Goal: Information Seeking & Learning: Learn about a topic

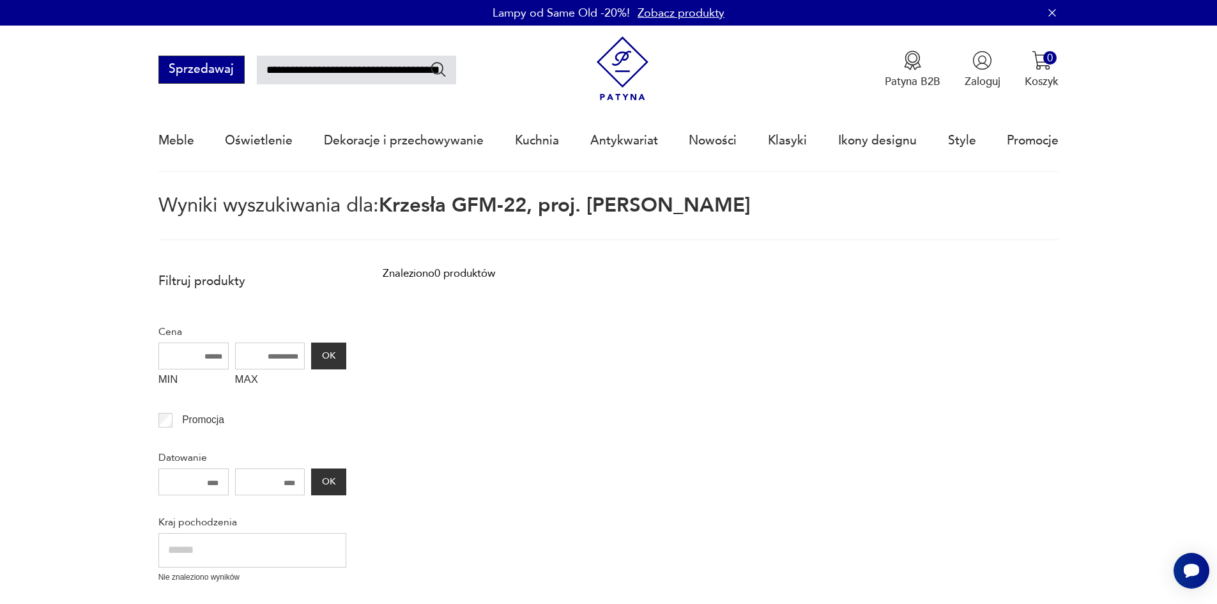
drag, startPoint x: 396, startPoint y: 69, endPoint x: 171, endPoint y: 66, distance: 224.9
click at [171, 66] on div "**********" at bounding box center [307, 70] width 298 height 28
type input "*********"
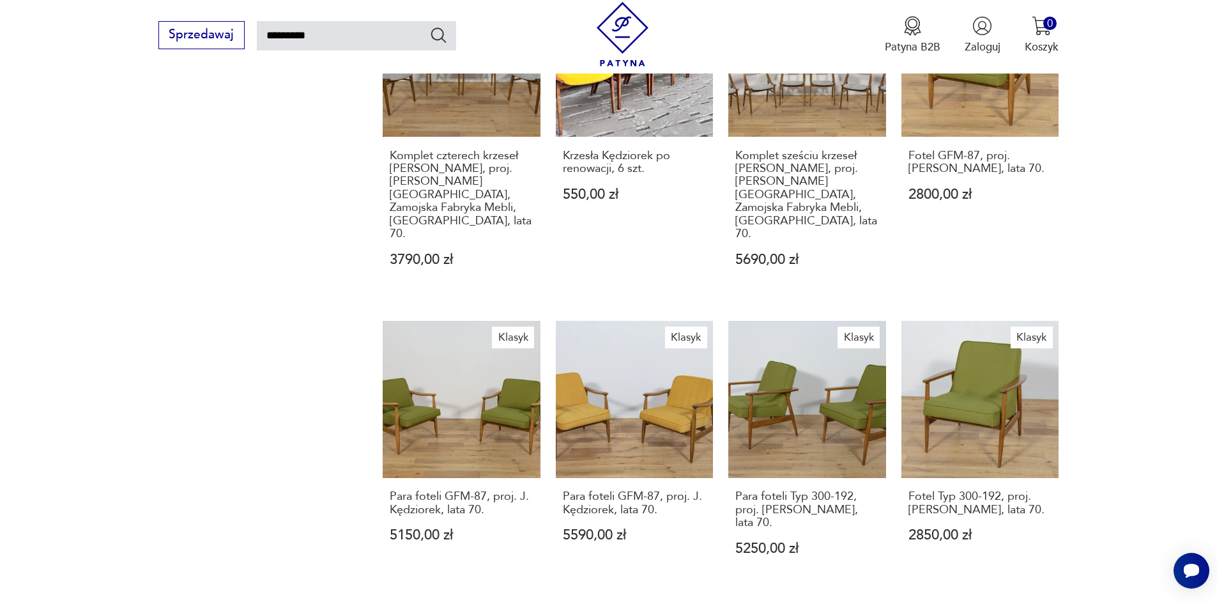
scroll to position [1095, 0]
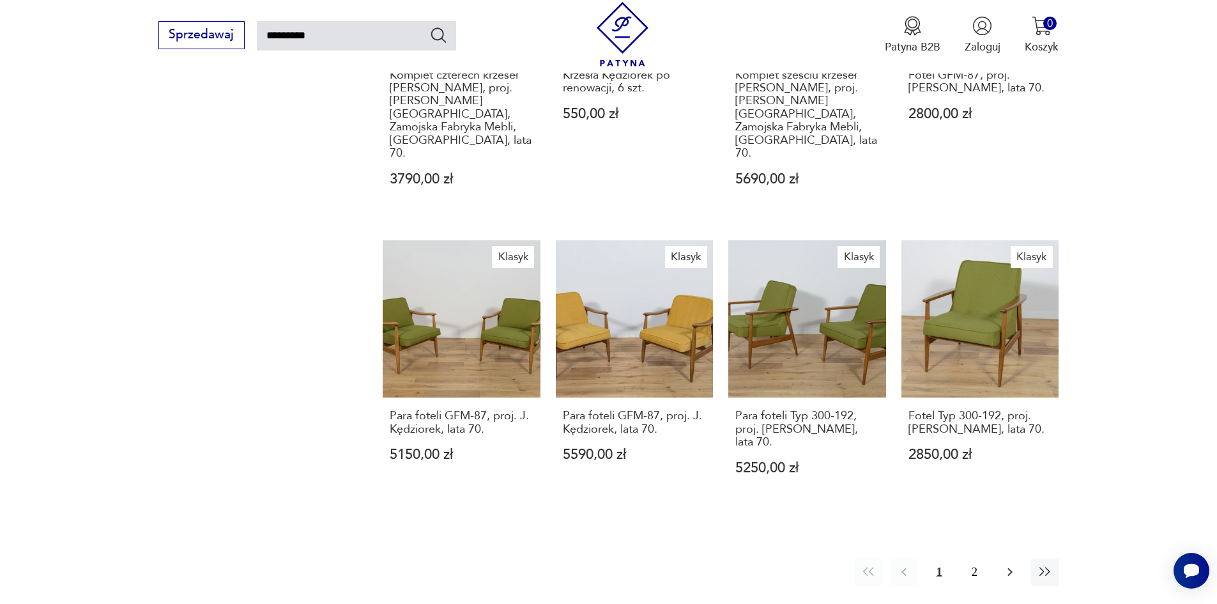
click at [1009, 564] on icon "button" at bounding box center [1009, 571] width 15 height 15
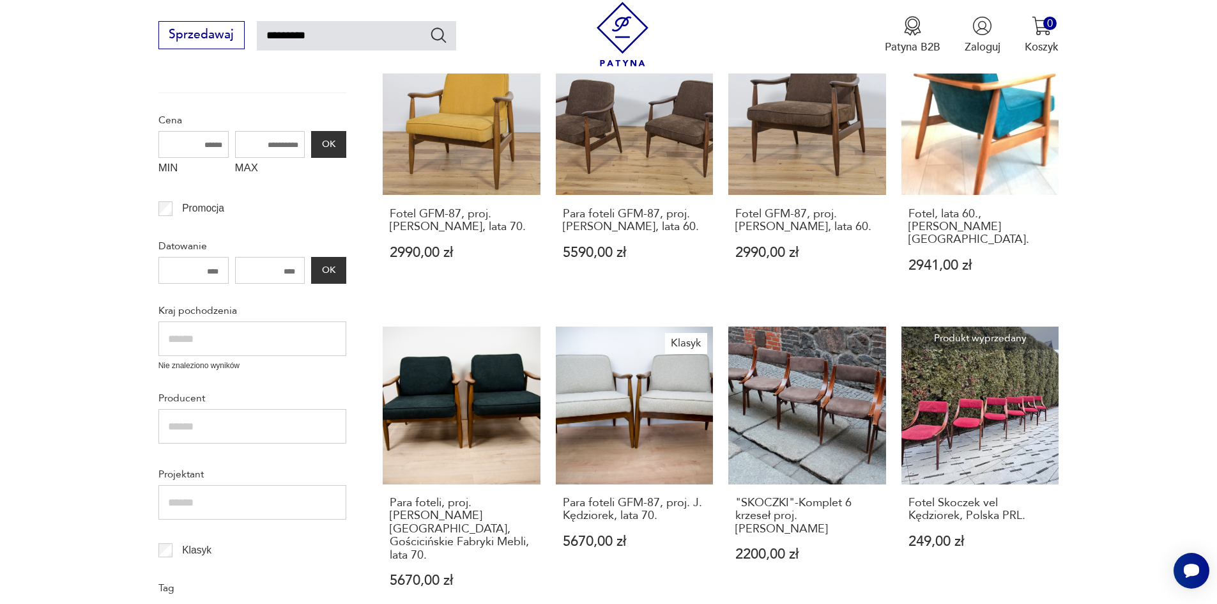
scroll to position [265, 0]
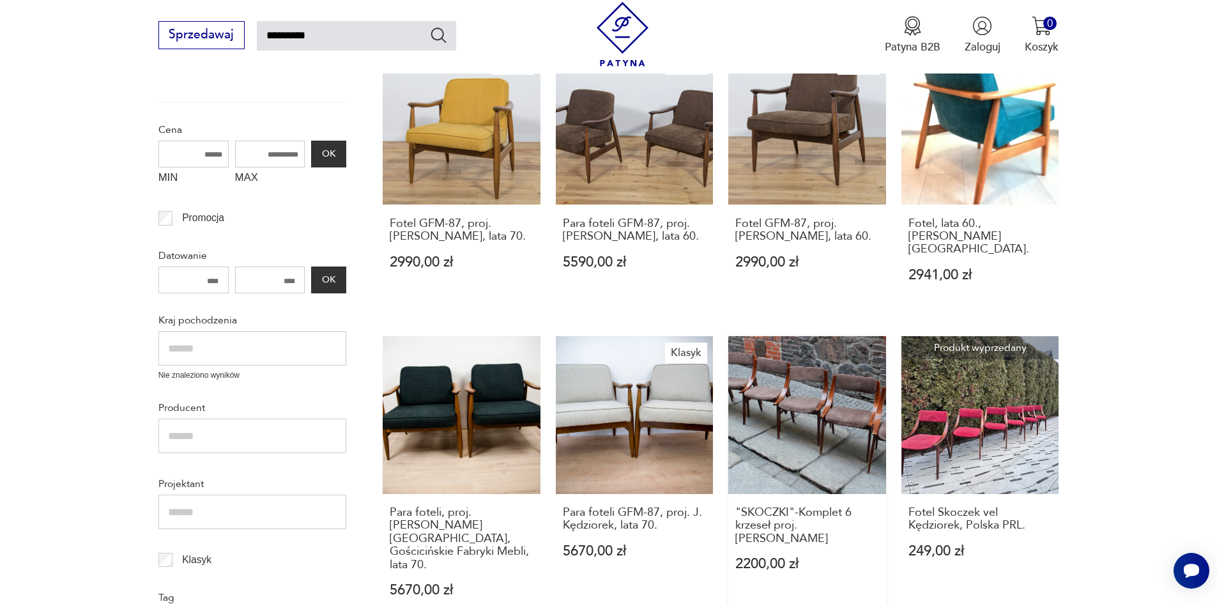
click at [789, 404] on link ""SKOCZKI"-Komplet 6 krzeseł proj. J.Kędziorek 2200,00 zł" at bounding box center [807, 481] width 158 height 291
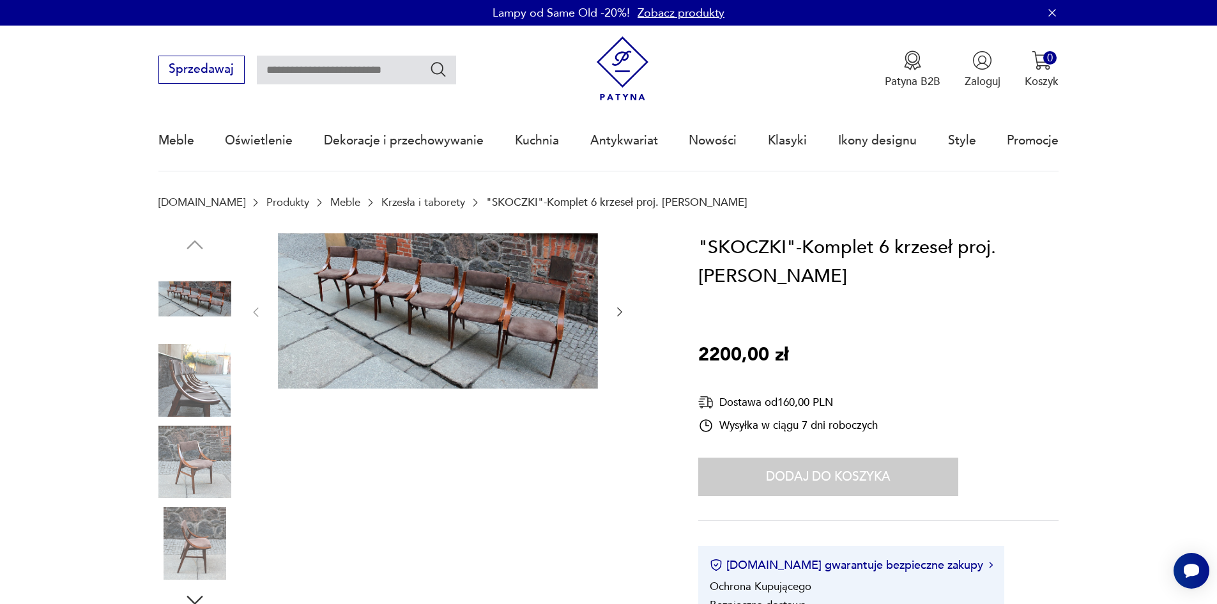
click at [415, 296] on img at bounding box center [438, 311] width 320 height 156
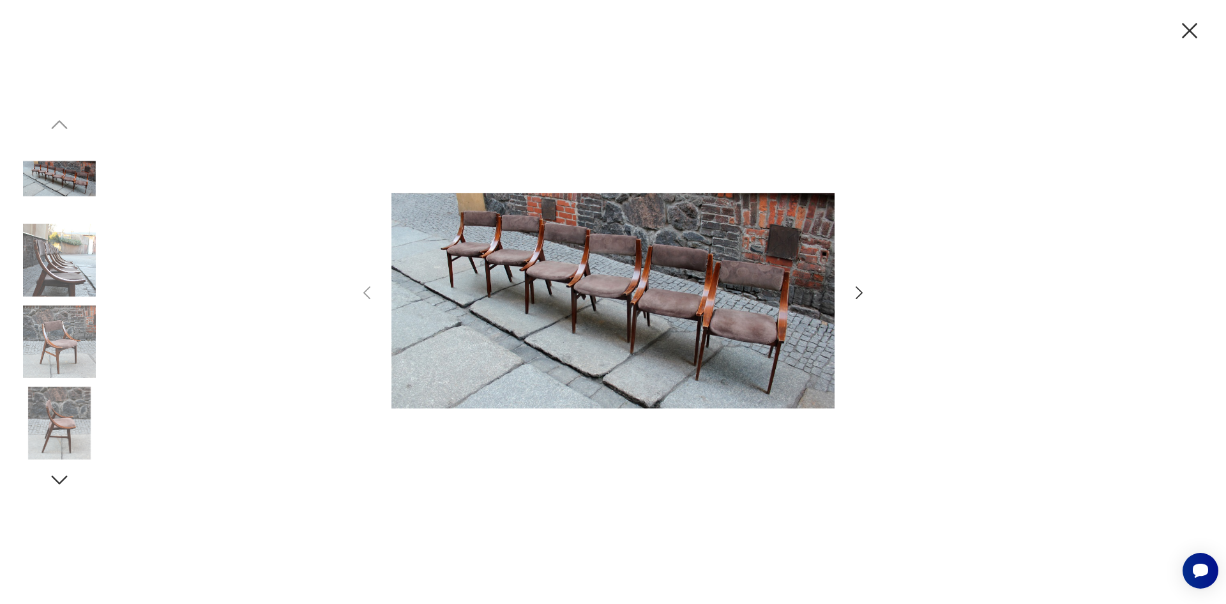
click at [860, 291] on icon "button" at bounding box center [859, 292] width 7 height 13
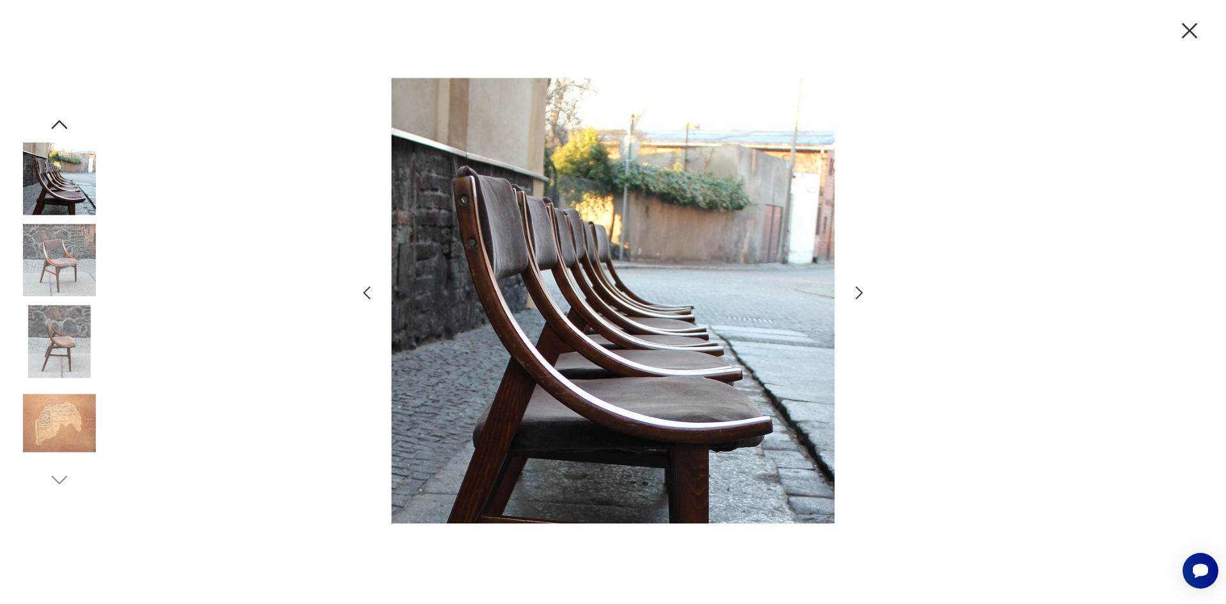
click at [860, 291] on icon "button" at bounding box center [859, 292] width 7 height 13
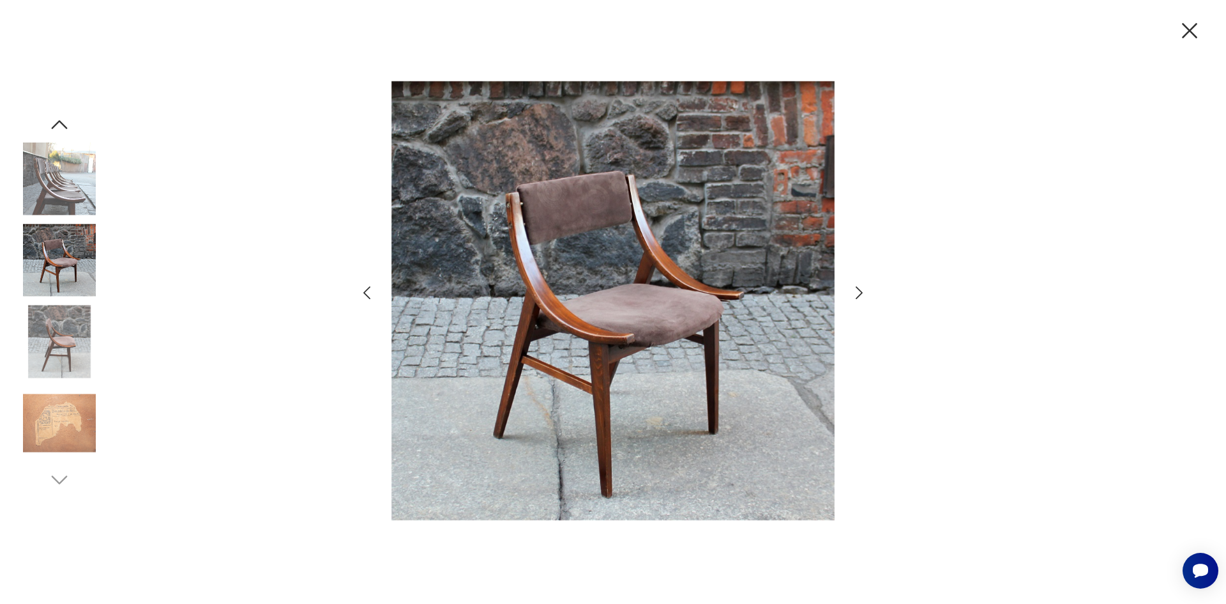
click at [860, 291] on icon "button" at bounding box center [859, 292] width 7 height 13
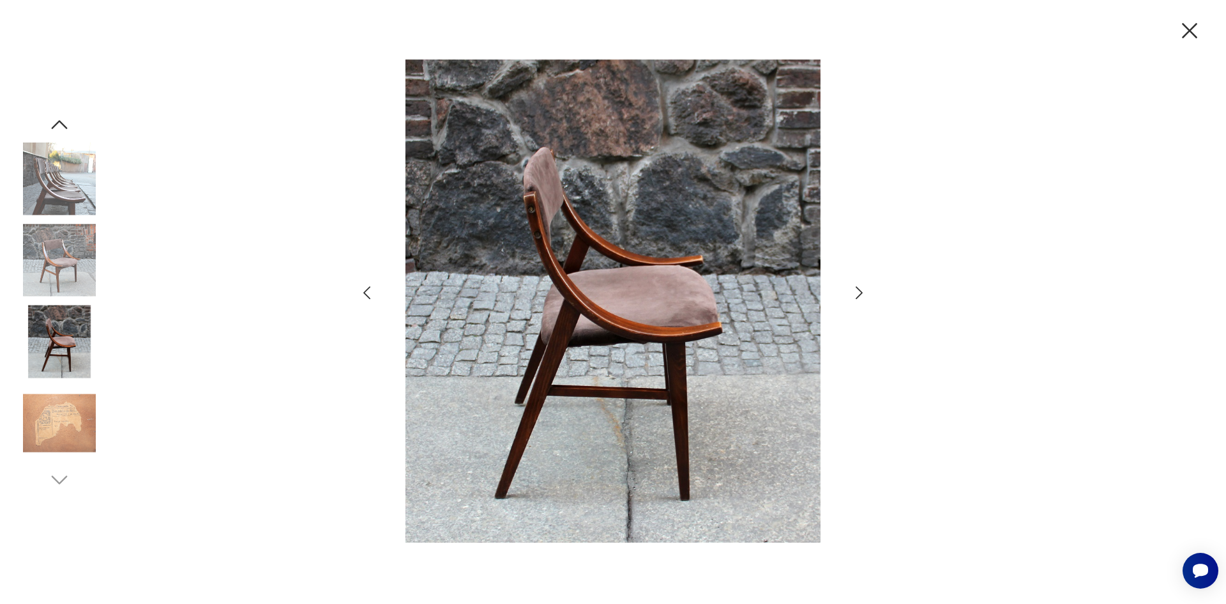
click at [860, 291] on icon "button" at bounding box center [859, 292] width 7 height 13
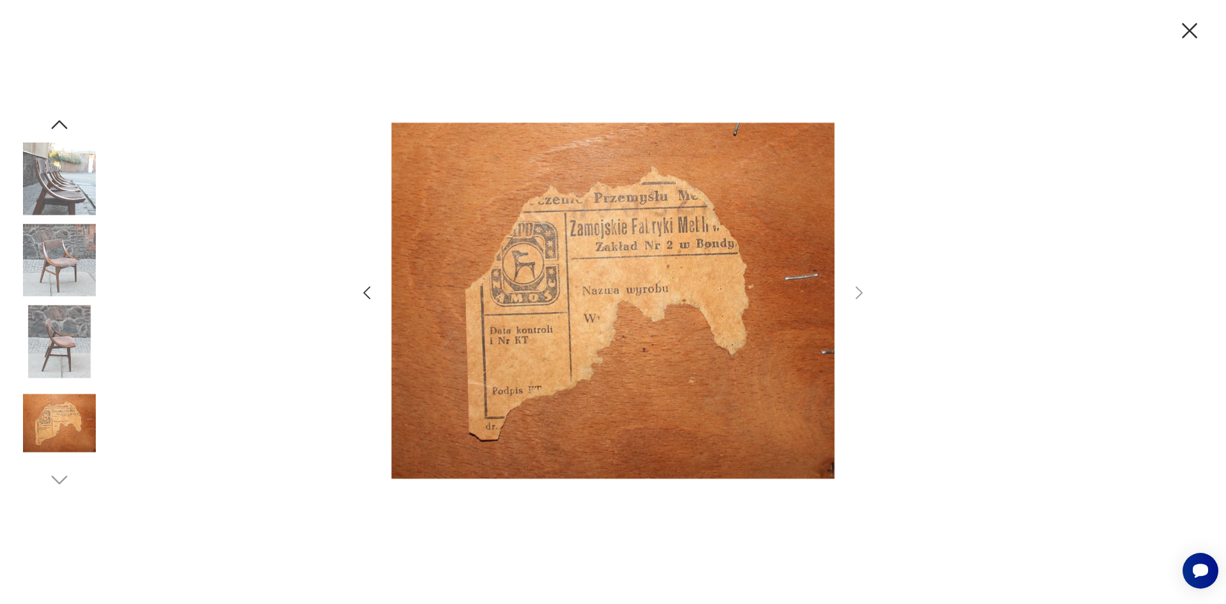
click at [360, 294] on icon "button" at bounding box center [367, 293] width 19 height 19
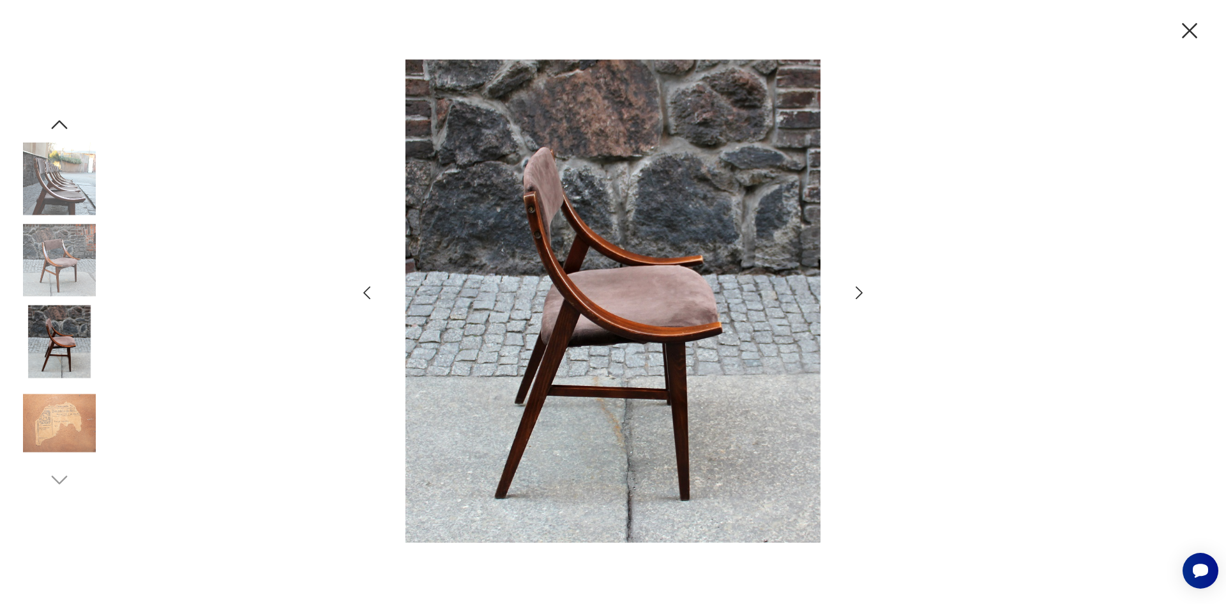
click at [360, 294] on icon "button" at bounding box center [367, 293] width 19 height 19
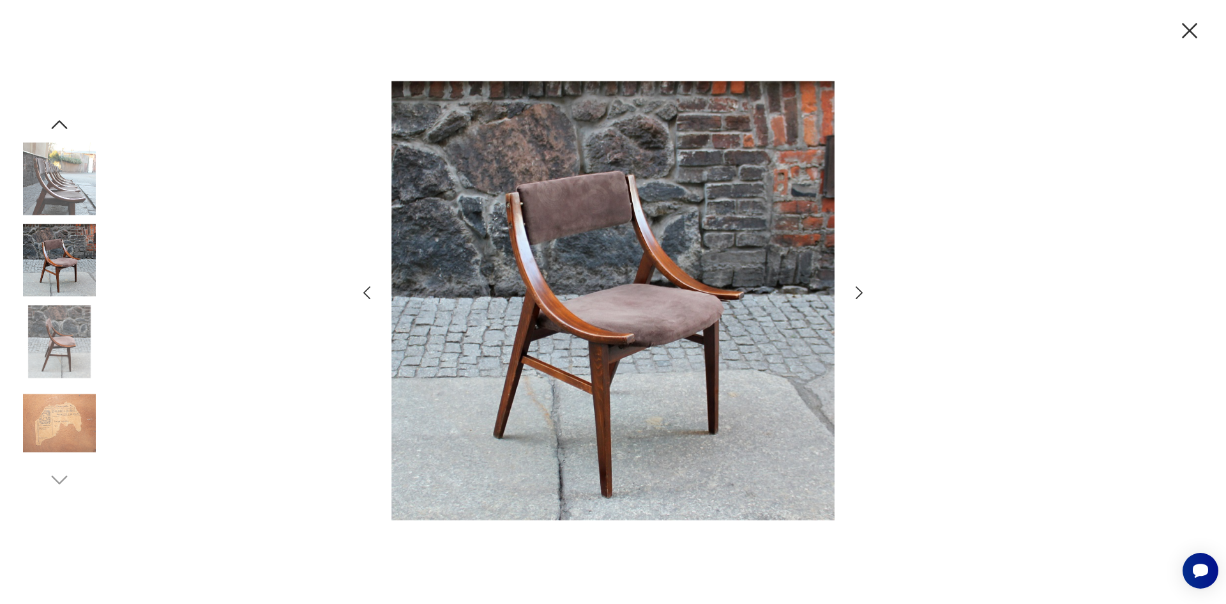
click at [360, 294] on icon "button" at bounding box center [367, 293] width 19 height 19
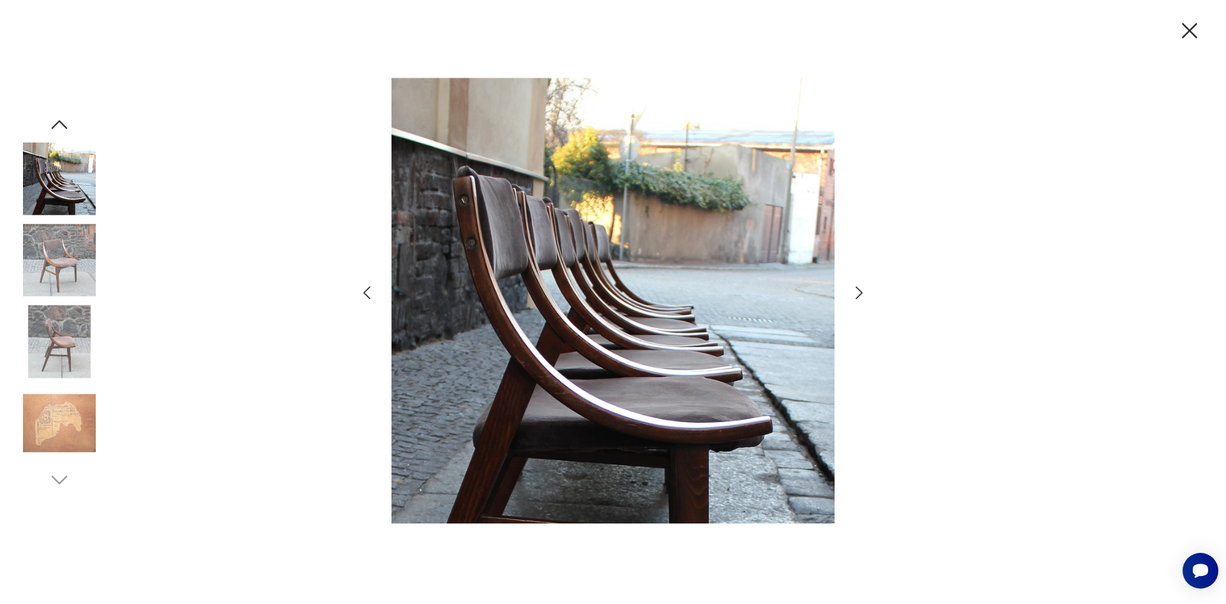
click at [360, 294] on icon "button" at bounding box center [367, 293] width 19 height 19
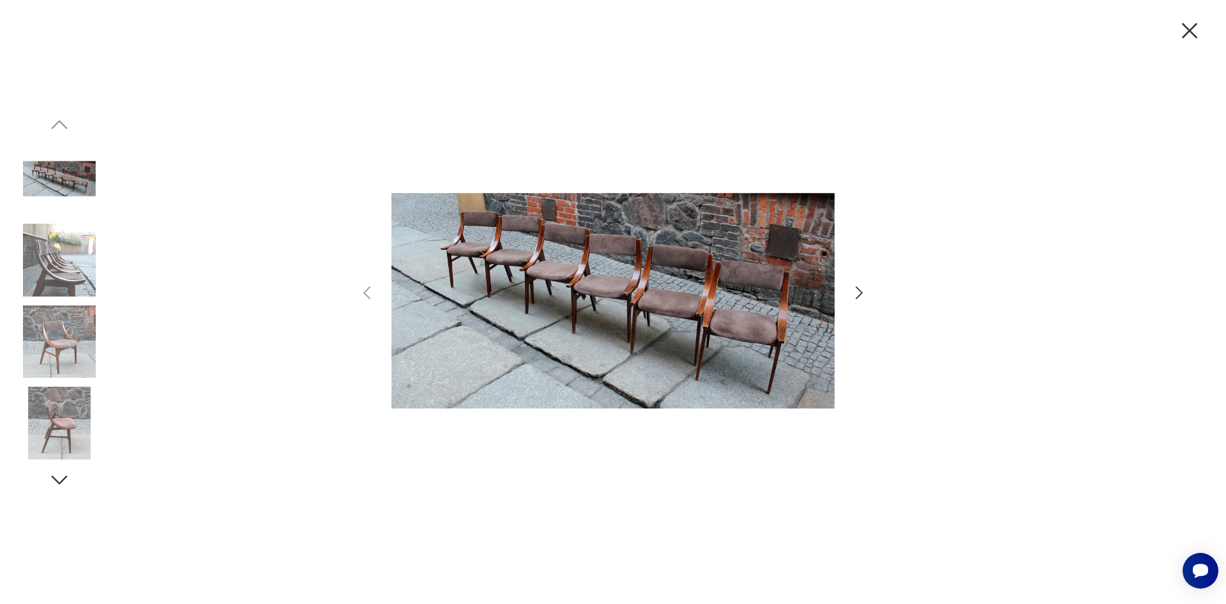
click at [629, 299] on img at bounding box center [613, 300] width 443 height 483
click at [607, 286] on img at bounding box center [613, 300] width 443 height 483
click at [1198, 26] on icon "button" at bounding box center [1190, 30] width 27 height 27
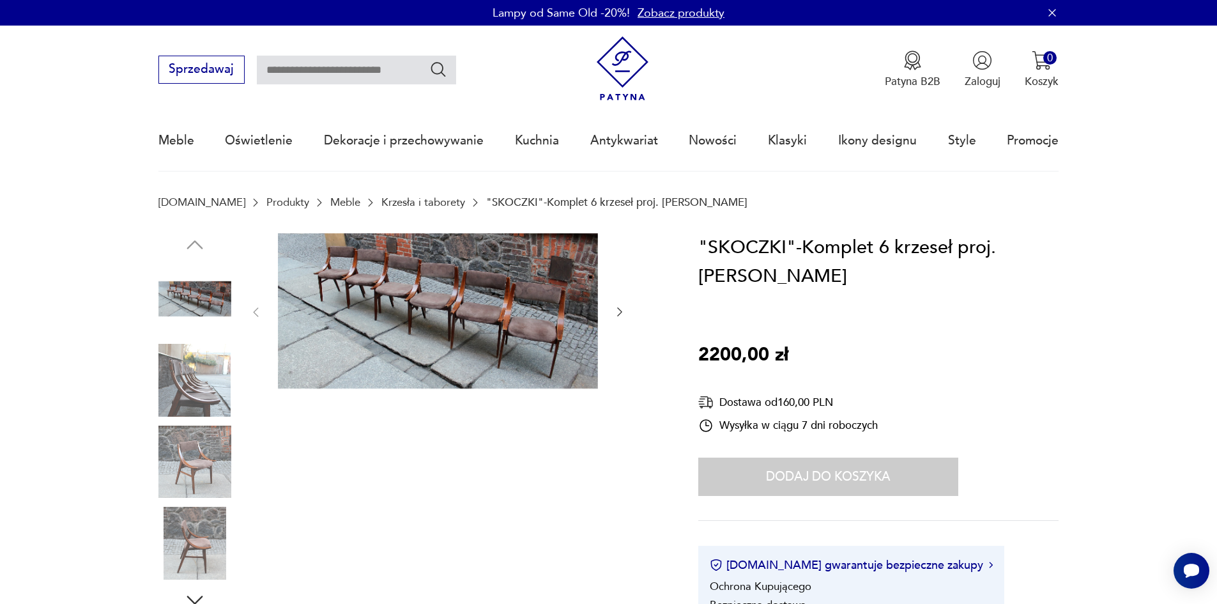
type input "*********"
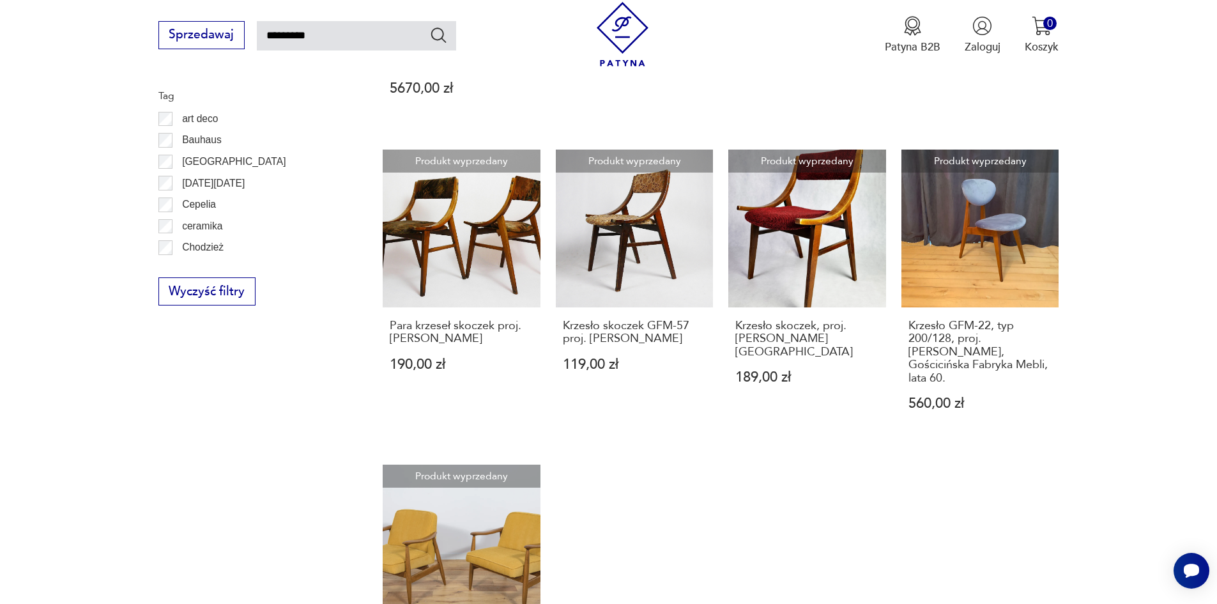
scroll to position [1150, 0]
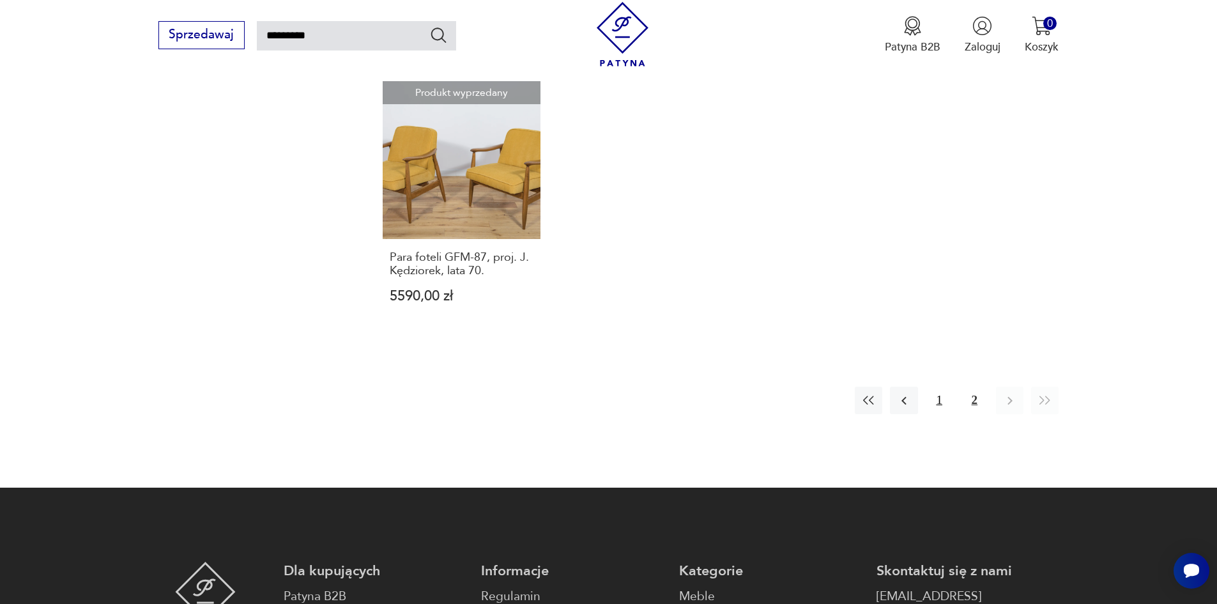
click at [937, 386] on button "1" at bounding box center [939, 399] width 27 height 27
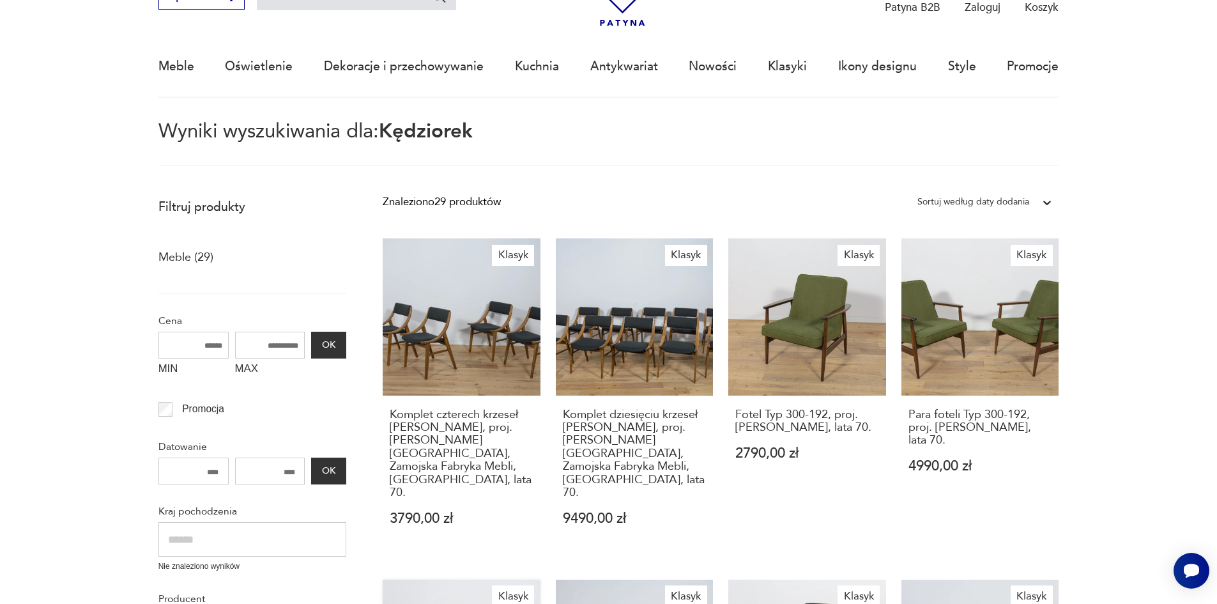
scroll to position [73, 0]
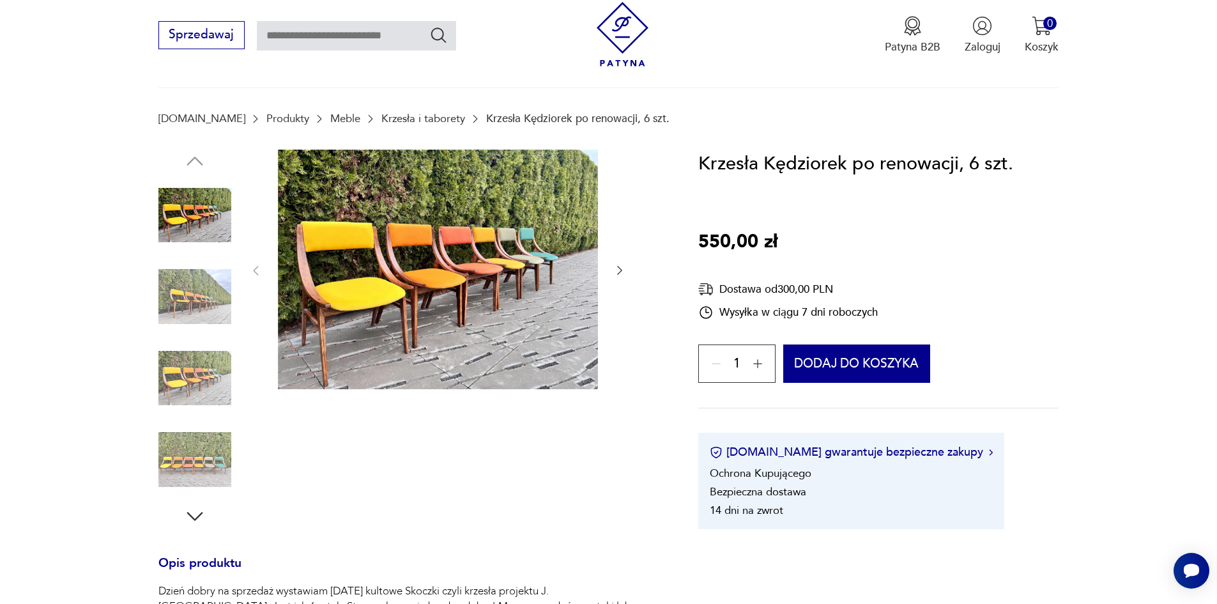
scroll to position [64, 0]
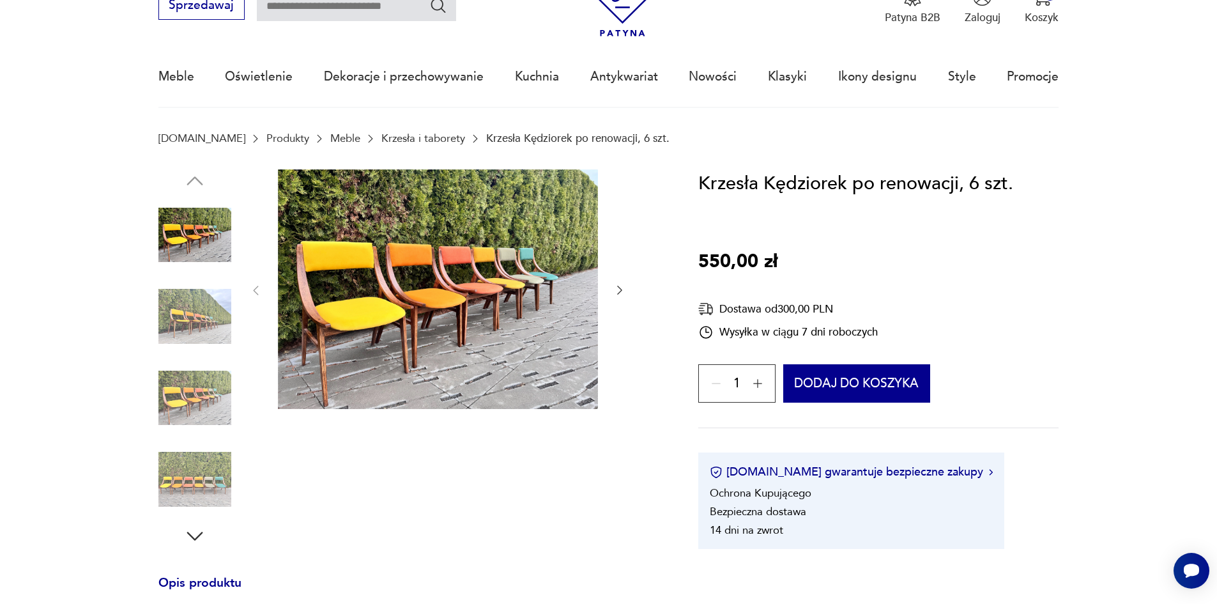
click at [473, 296] on img at bounding box center [438, 289] width 320 height 240
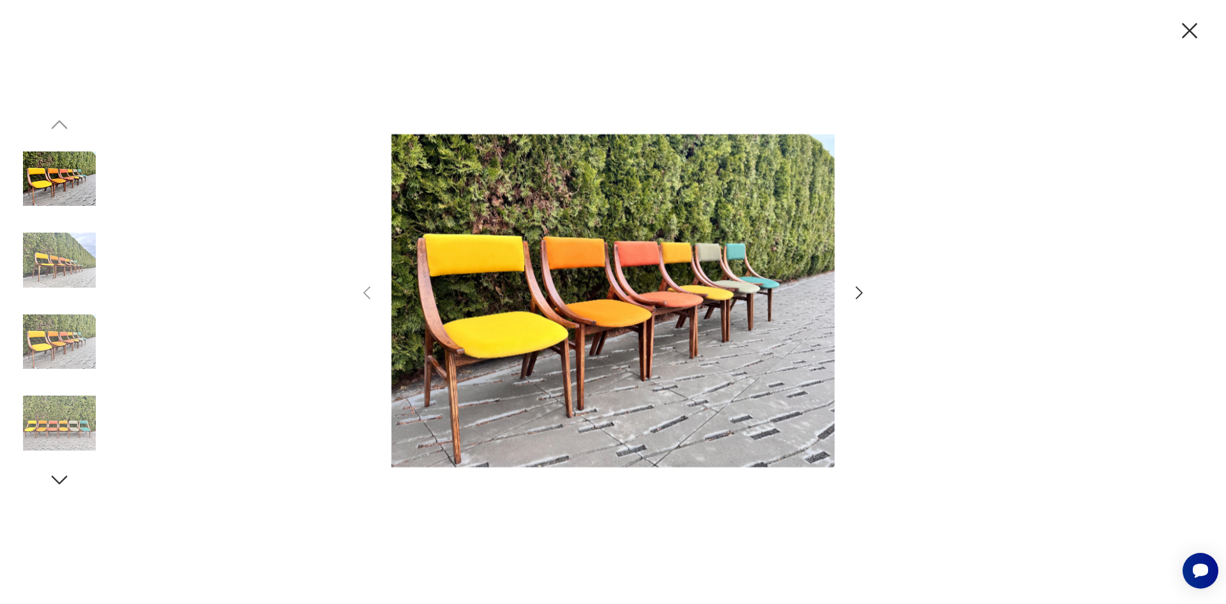
click at [860, 291] on icon "button" at bounding box center [859, 292] width 7 height 13
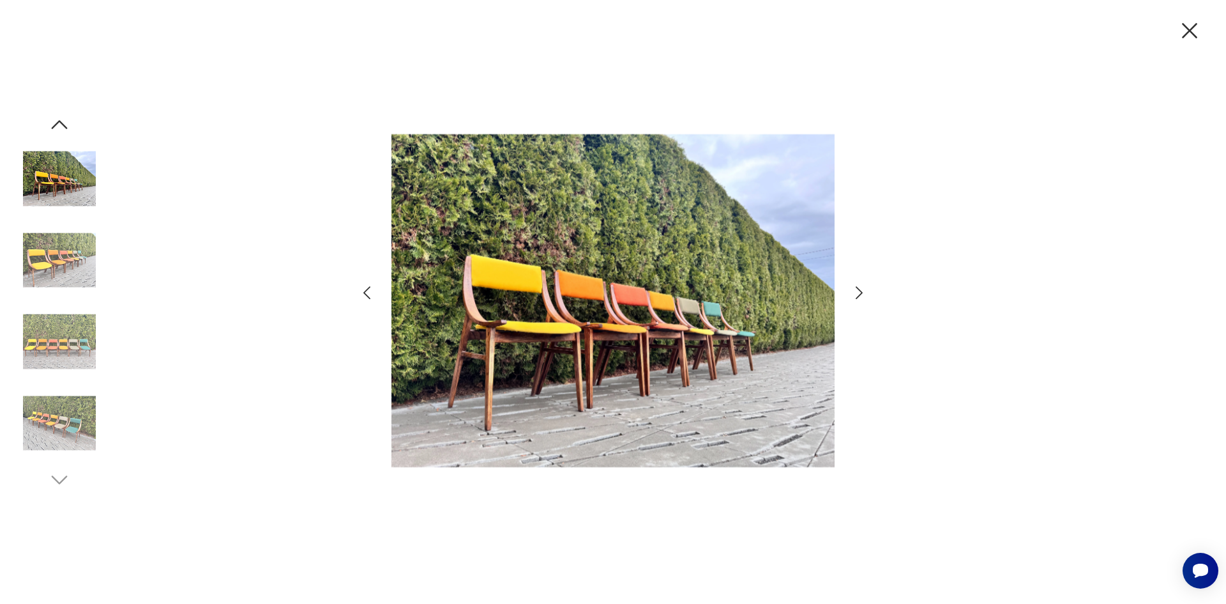
click at [860, 291] on icon "button" at bounding box center [859, 292] width 7 height 13
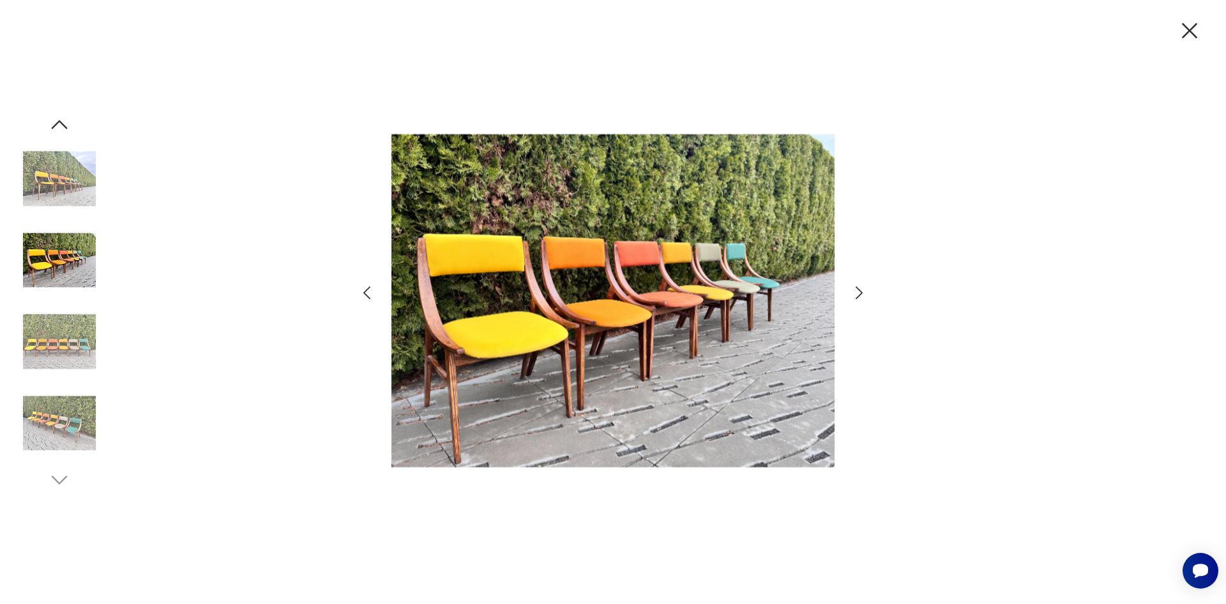
click at [860, 291] on icon "button" at bounding box center [859, 292] width 7 height 13
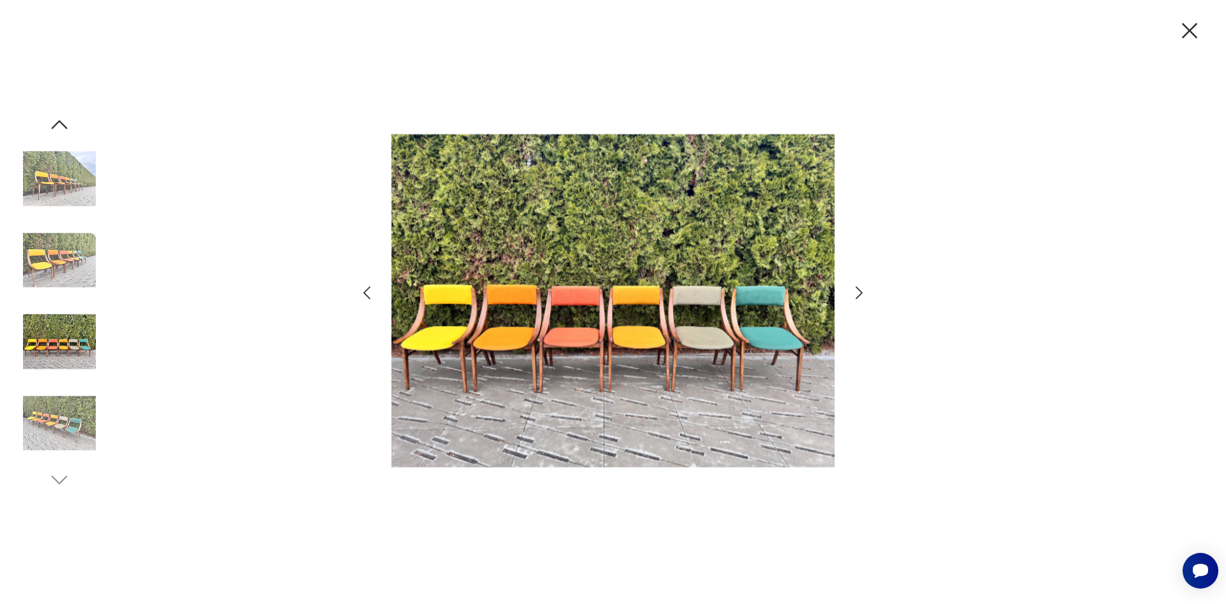
click at [860, 291] on icon "button" at bounding box center [859, 292] width 7 height 13
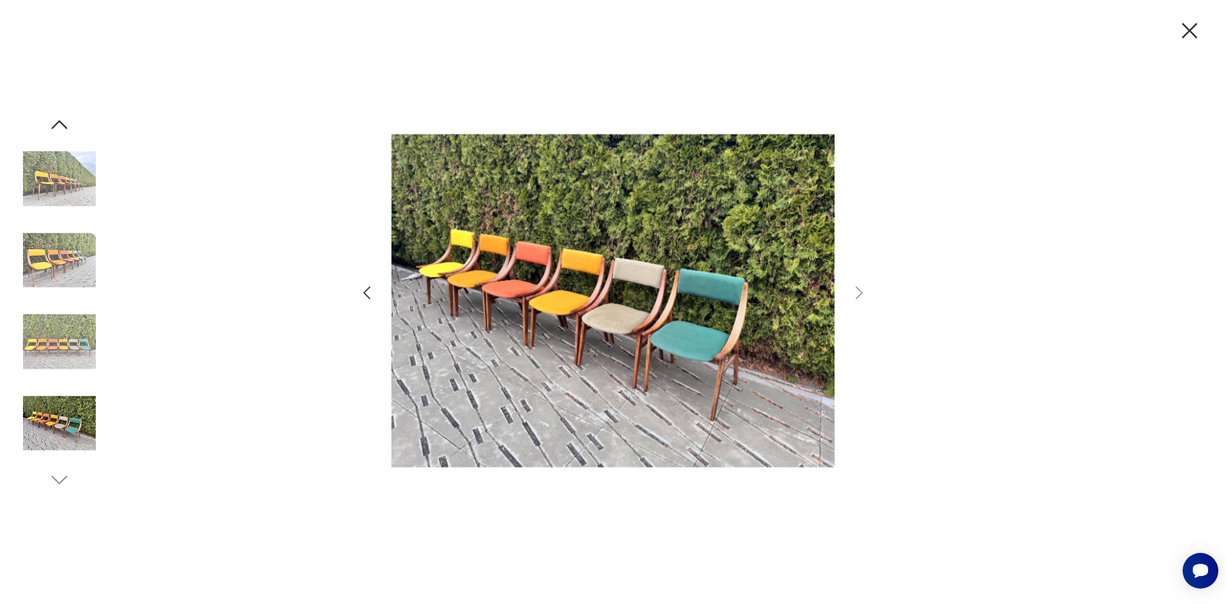
click at [1201, 30] on icon "button" at bounding box center [1190, 30] width 27 height 27
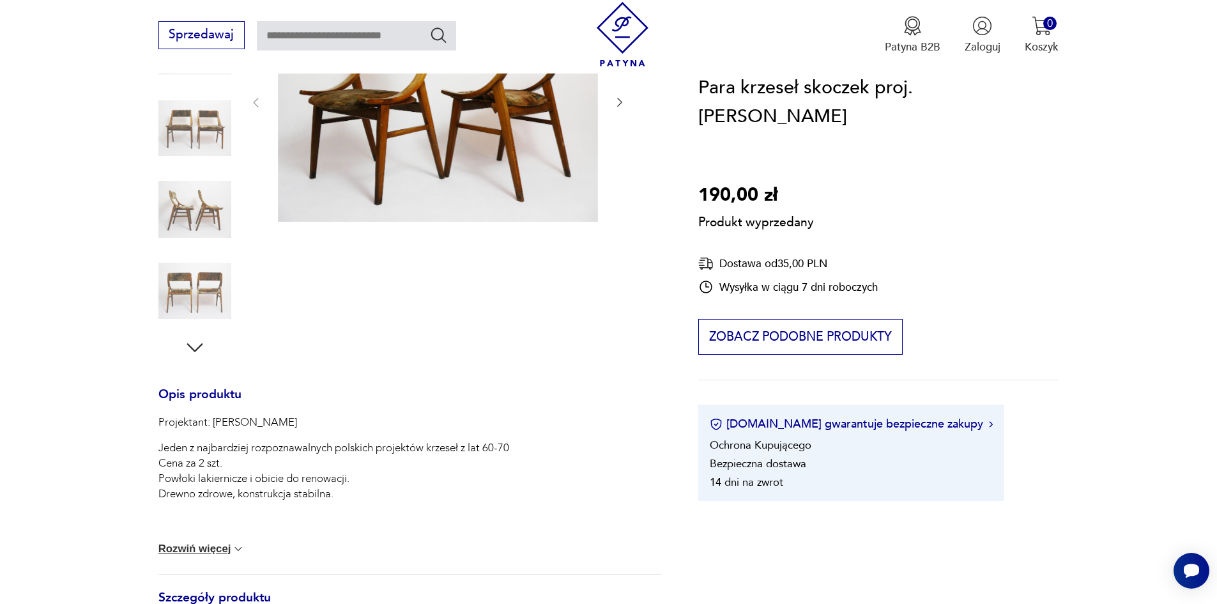
scroll to position [255, 0]
